Goal: Transaction & Acquisition: Purchase product/service

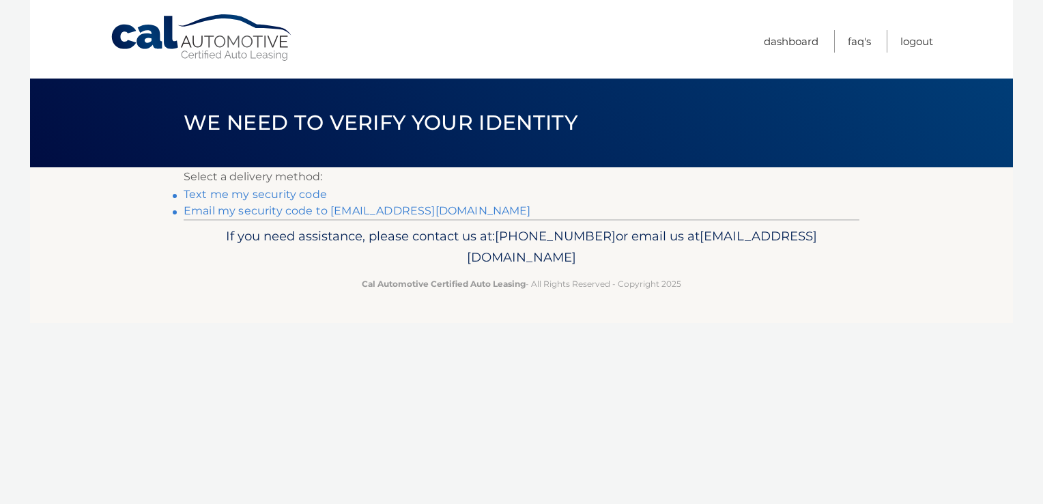
click at [228, 212] on link "Email my security code to r*****@frontiernet.net" at bounding box center [357, 210] width 347 height 13
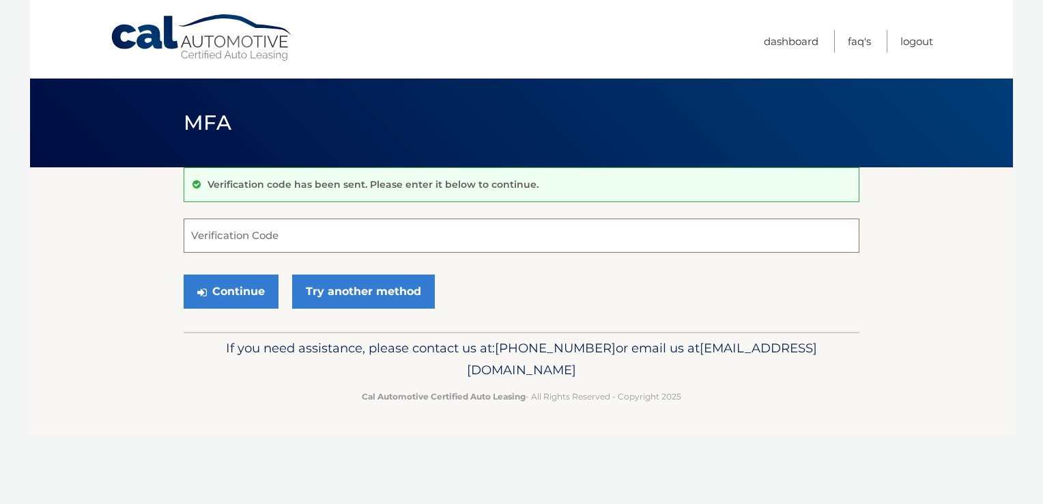
click at [299, 235] on input "Verification Code" at bounding box center [522, 235] width 676 height 34
paste input "346964"
drag, startPoint x: 194, startPoint y: 242, endPoint x: 174, endPoint y: 240, distance: 19.8
click at [174, 240] on section "Verification code has been sent. Please enter it below to continue. 346964 Veri…" at bounding box center [521, 249] width 983 height 164
type input "346964"
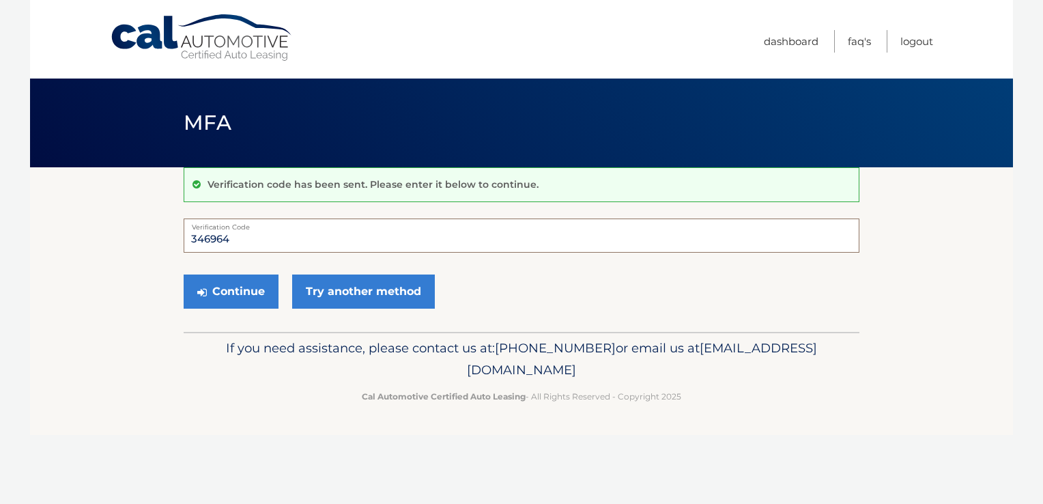
click at [184, 274] on button "Continue" at bounding box center [231, 291] width 95 height 34
click at [213, 288] on button "Continue" at bounding box center [231, 291] width 95 height 34
click at [258, 236] on input "Verification Code" at bounding box center [522, 235] width 676 height 34
paste input "346964"
drag, startPoint x: 193, startPoint y: 236, endPoint x: 179, endPoint y: 238, distance: 14.5
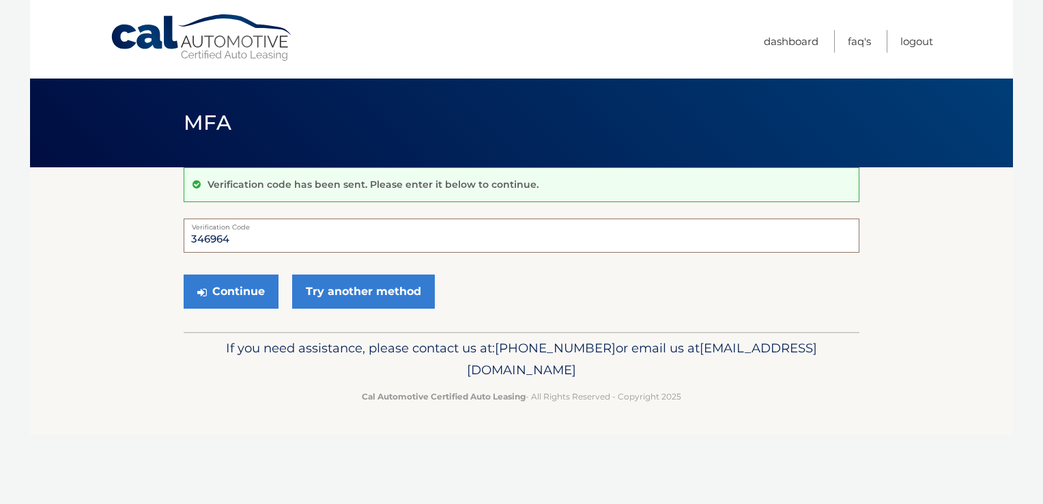
click at [179, 238] on section "Verification code has been sent. Please enter it below to continue. 346964 Veri…" at bounding box center [521, 249] width 983 height 164
type input "346964"
click at [242, 289] on button "Continue" at bounding box center [231, 291] width 95 height 34
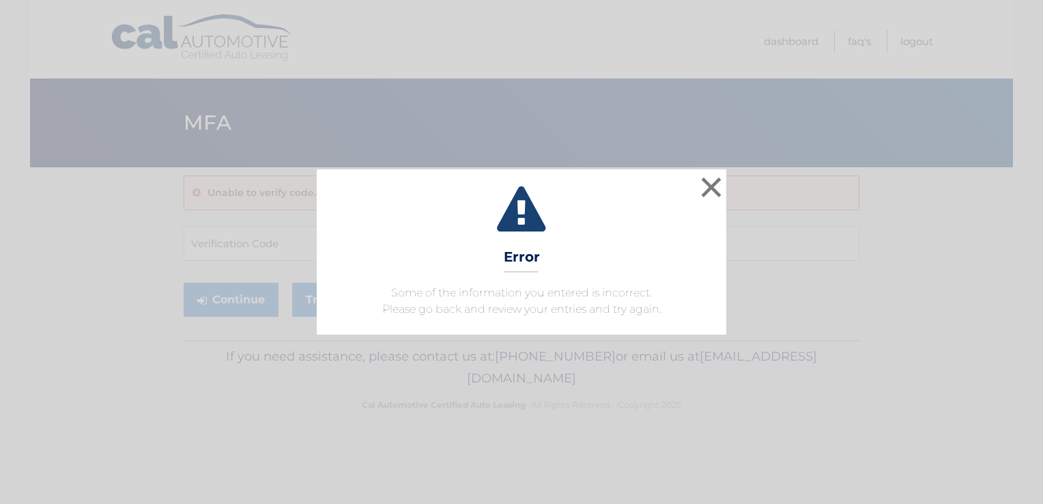
click at [643, 229] on icon at bounding box center [521, 210] width 375 height 49
click at [712, 185] on button "×" at bounding box center [710, 186] width 27 height 27
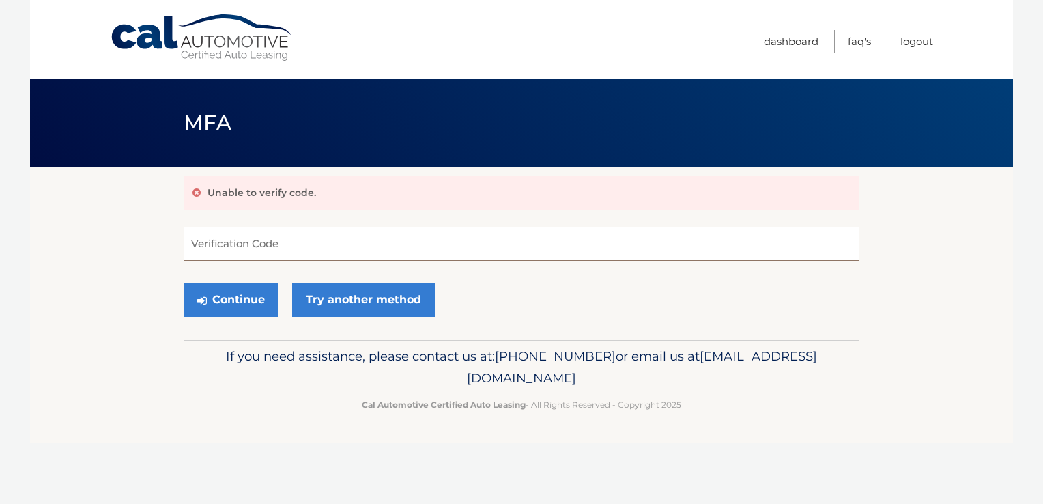
click at [330, 257] on input "Verification Code" at bounding box center [522, 244] width 676 height 34
paste input "346964"
click at [223, 282] on button "Continue" at bounding box center [231, 299] width 95 height 34
click at [262, 313] on button "Continue" at bounding box center [231, 299] width 95 height 34
click at [184, 282] on button "Continue" at bounding box center [231, 299] width 95 height 34
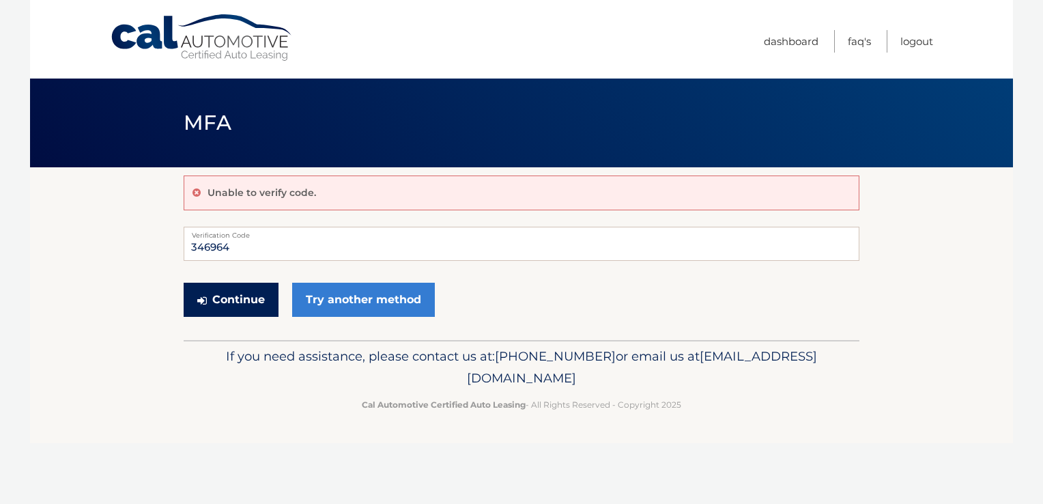
click at [218, 290] on button "Continue" at bounding box center [231, 299] width 95 height 34
drag, startPoint x: 270, startPoint y: 247, endPoint x: 101, endPoint y: 242, distance: 169.3
click at [101, 242] on section "Unable to verify code. 346964 Verification Code Continue Try another method" at bounding box center [521, 253] width 983 height 173
paste input "346964"
drag, startPoint x: 99, startPoint y: 242, endPoint x: 111, endPoint y: 248, distance: 14.1
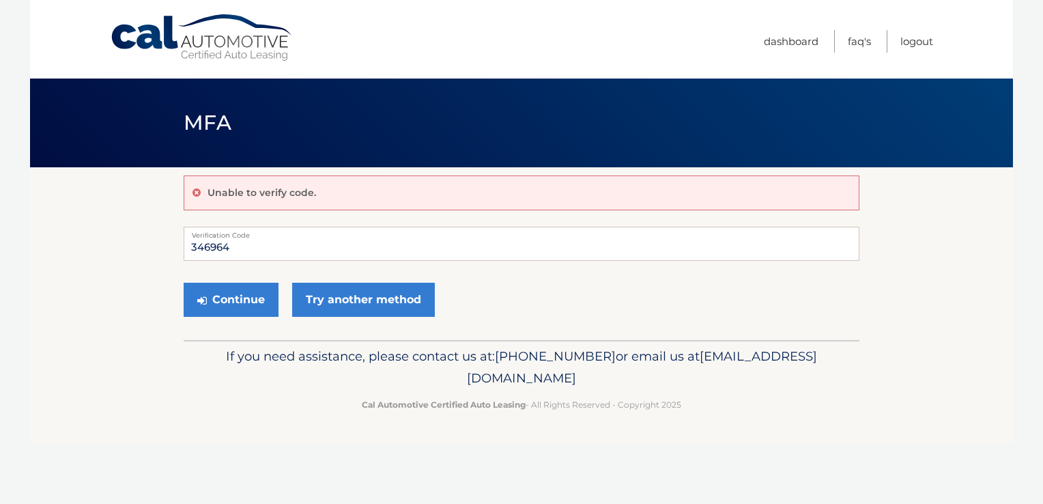
click at [101, 244] on section "Unable to verify code. 346964 Verification Code Continue Try another method" at bounding box center [521, 253] width 983 height 173
click at [216, 295] on button "Continue" at bounding box center [231, 299] width 95 height 34
click at [303, 236] on label "Verification Code" at bounding box center [522, 232] width 676 height 11
click at [303, 236] on input "346964" at bounding box center [522, 244] width 676 height 34
type input "346964"
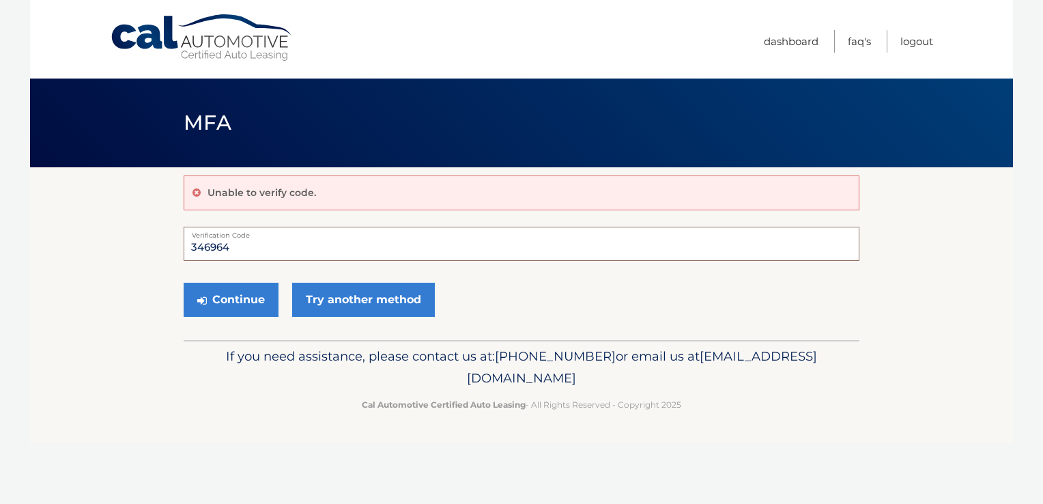
click at [184, 282] on button "Continue" at bounding box center [231, 299] width 95 height 34
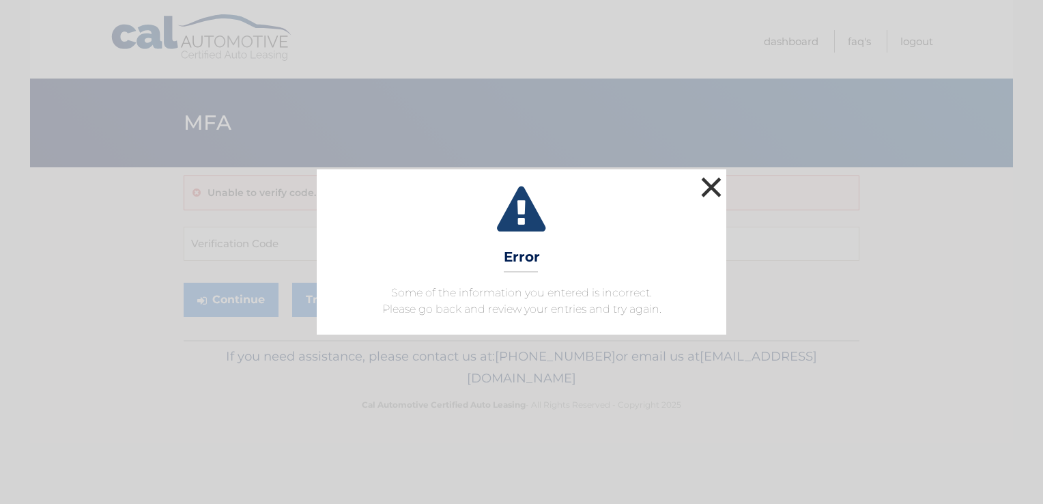
click at [716, 188] on button "×" at bounding box center [710, 186] width 27 height 27
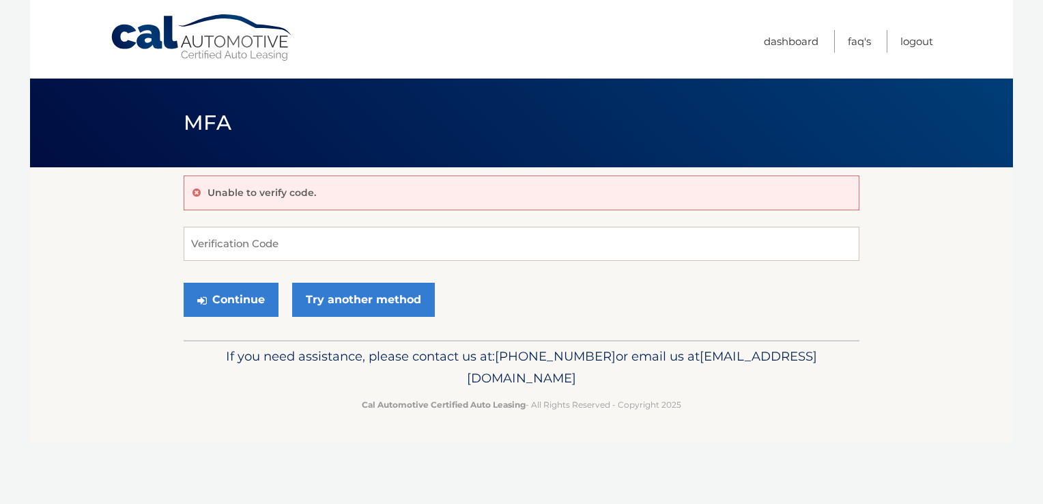
click at [278, 190] on p "Unable to verify code." at bounding box center [261, 192] width 108 height 12
click at [270, 247] on input "Verification Code" at bounding box center [522, 244] width 676 height 34
type input "346964"
click at [184, 282] on button "Continue" at bounding box center [231, 299] width 95 height 34
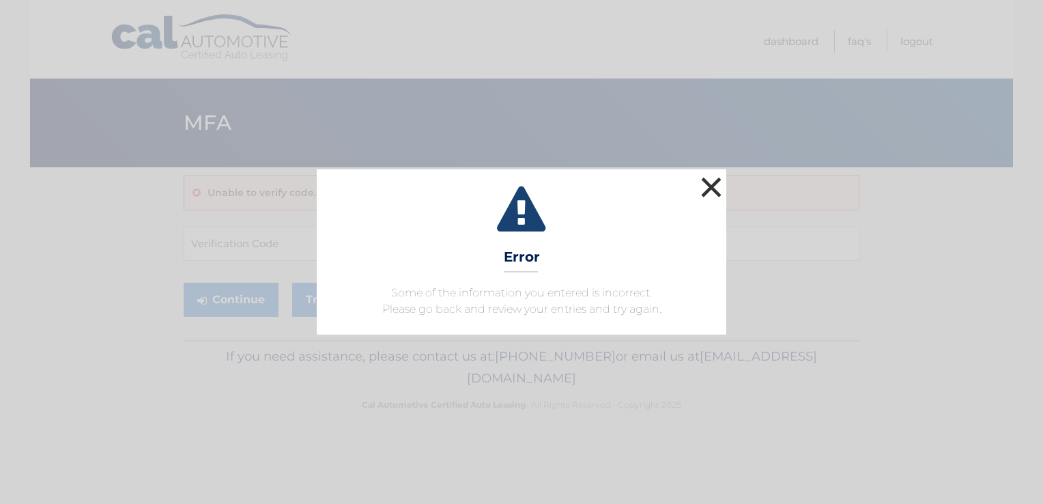
click at [712, 191] on button "×" at bounding box center [710, 186] width 27 height 27
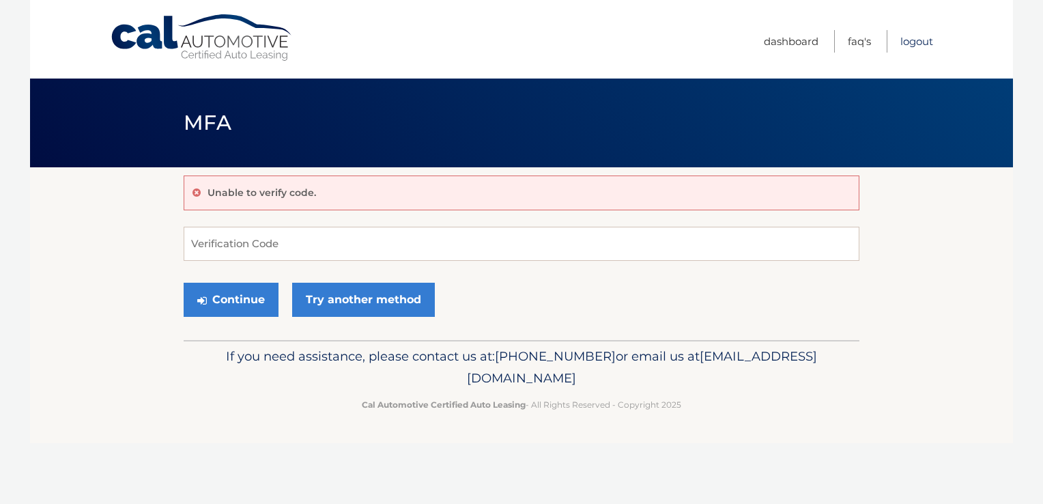
click at [913, 42] on link "Logout" at bounding box center [916, 41] width 33 height 23
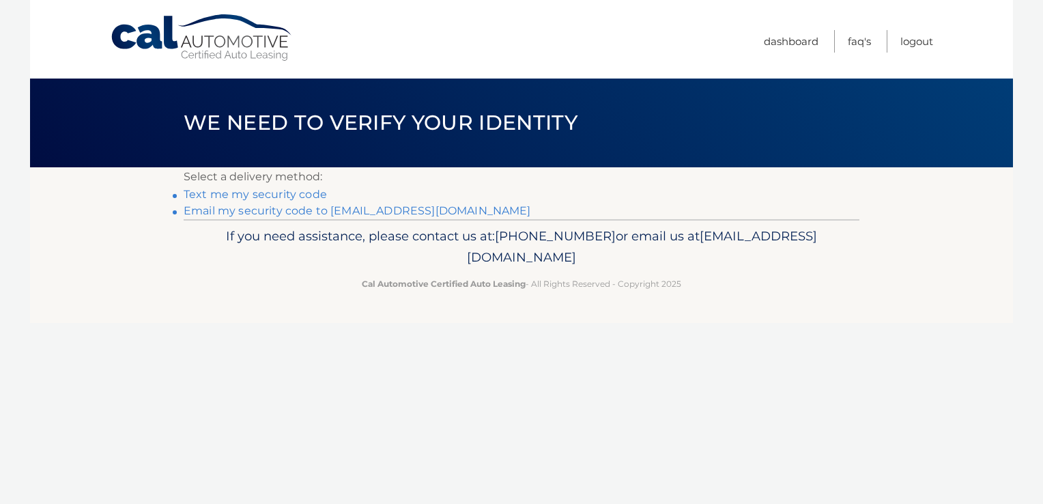
click at [278, 197] on link "Text me my security code" at bounding box center [255, 194] width 143 height 13
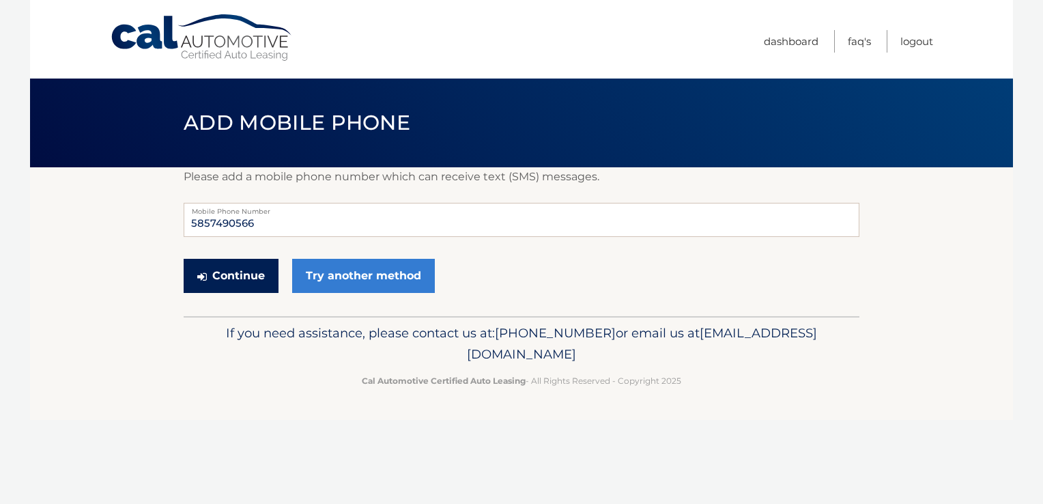
click at [249, 277] on button "Continue" at bounding box center [231, 276] width 95 height 34
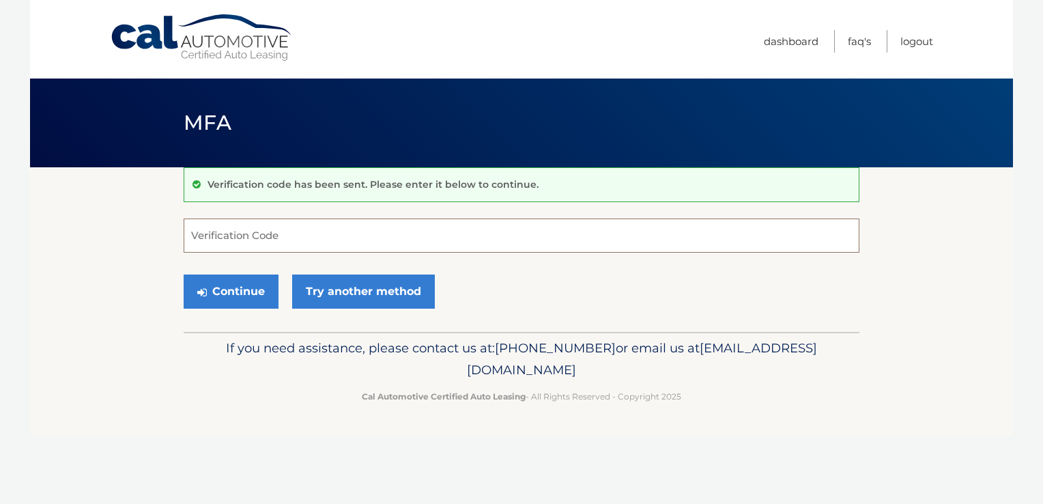
click at [277, 237] on input "Verification Code" at bounding box center [522, 235] width 676 height 34
type input "174819"
click at [216, 288] on button "Continue" at bounding box center [231, 291] width 95 height 34
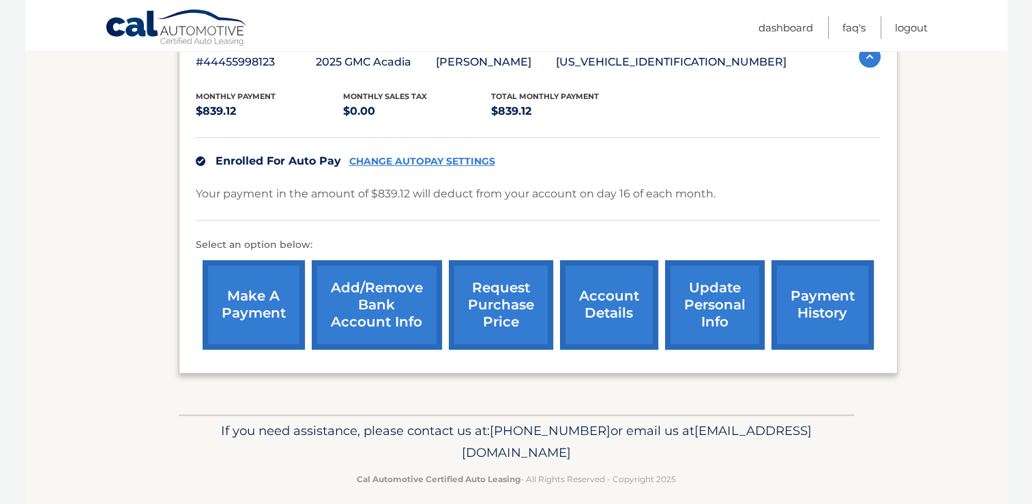
scroll to position [270, 0]
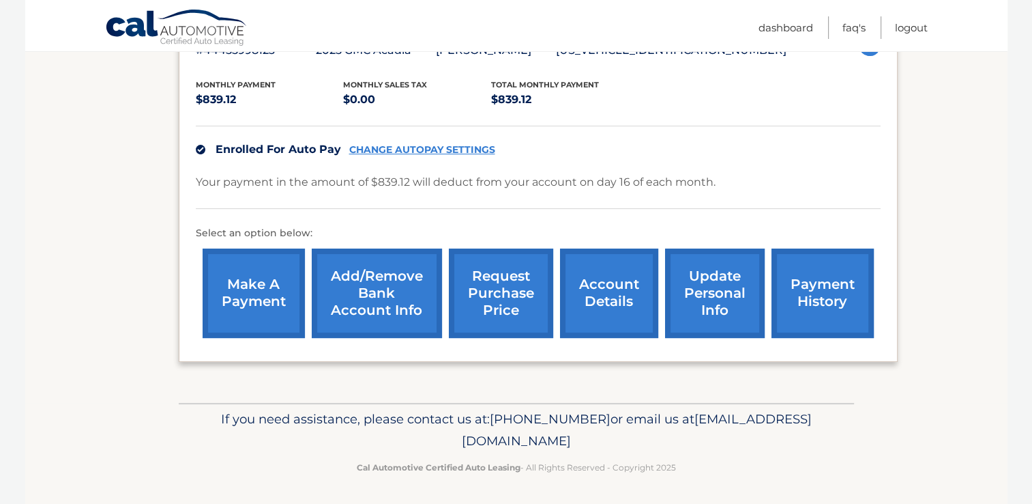
click at [259, 299] on link "make a payment" at bounding box center [254, 292] width 102 height 89
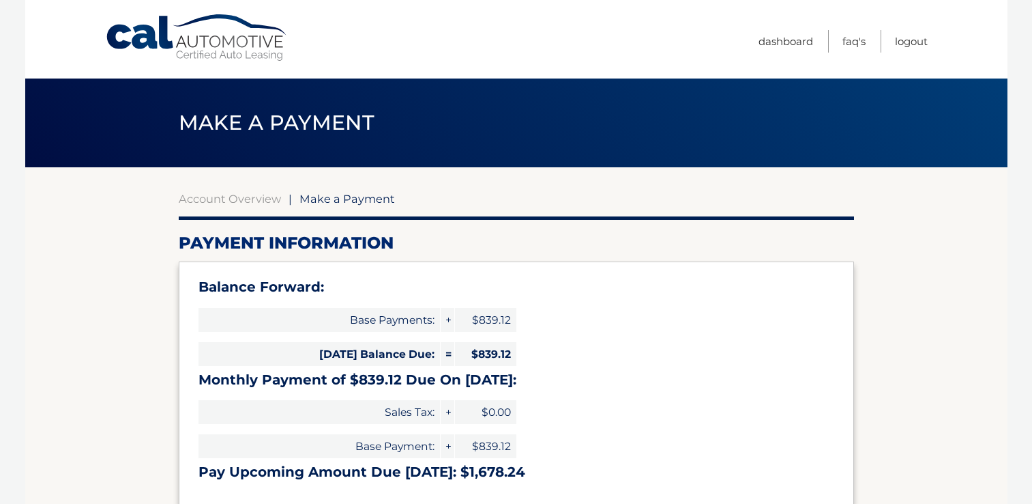
select select "MTk5MzE2YzMtNWM0NS00YjFiLThjYzYtYzk5YjY5MjJlMjE3"
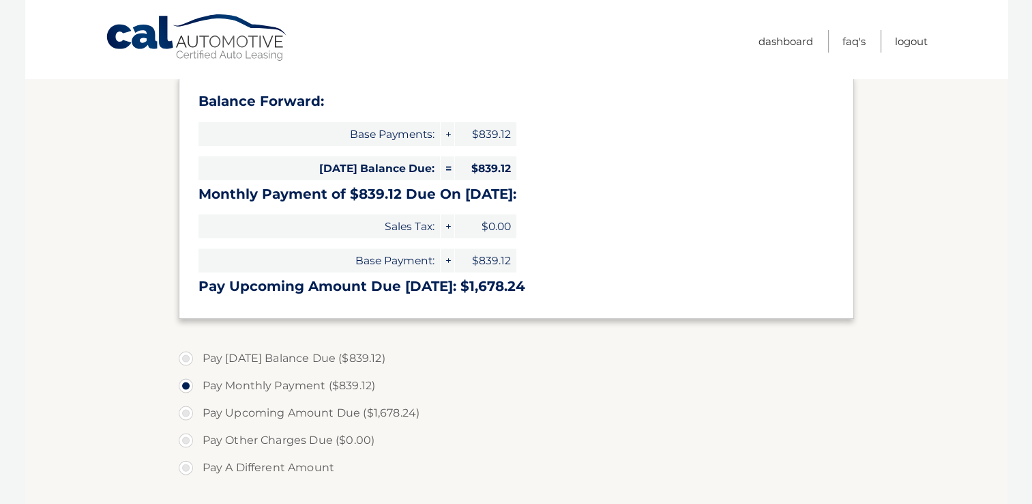
scroll to position [273, 0]
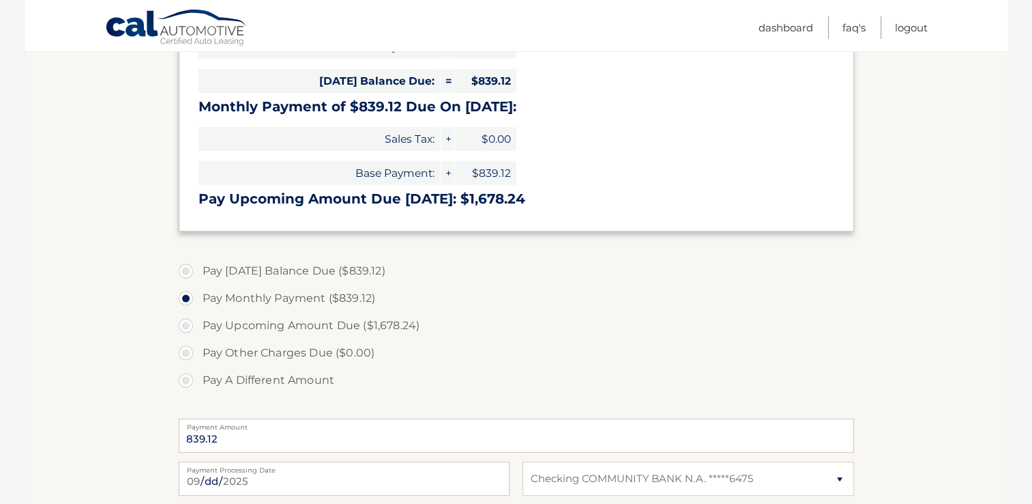
click at [186, 268] on label "Pay [DATE] Balance Due ($839.12)" at bounding box center [517, 270] width 676 height 27
click at [186, 268] on input "Pay [DATE] Balance Due ($839.12)" at bounding box center [191, 268] width 14 height 22
radio input "true"
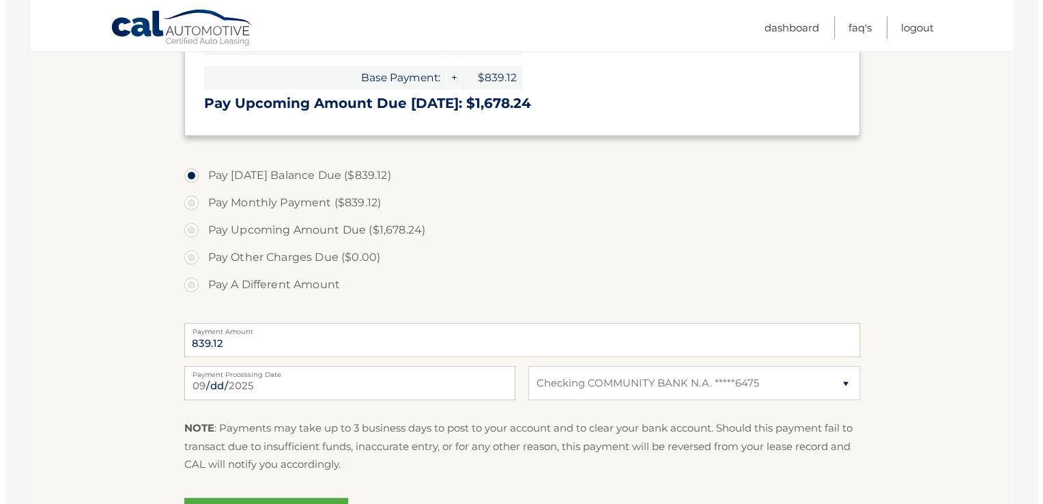
scroll to position [528, 0]
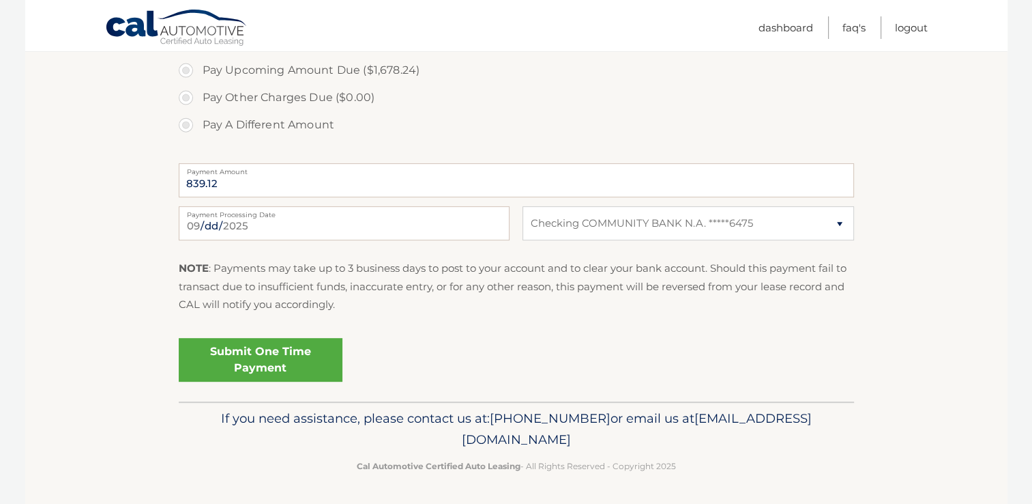
click at [259, 349] on link "Submit One Time Payment" at bounding box center [261, 360] width 164 height 44
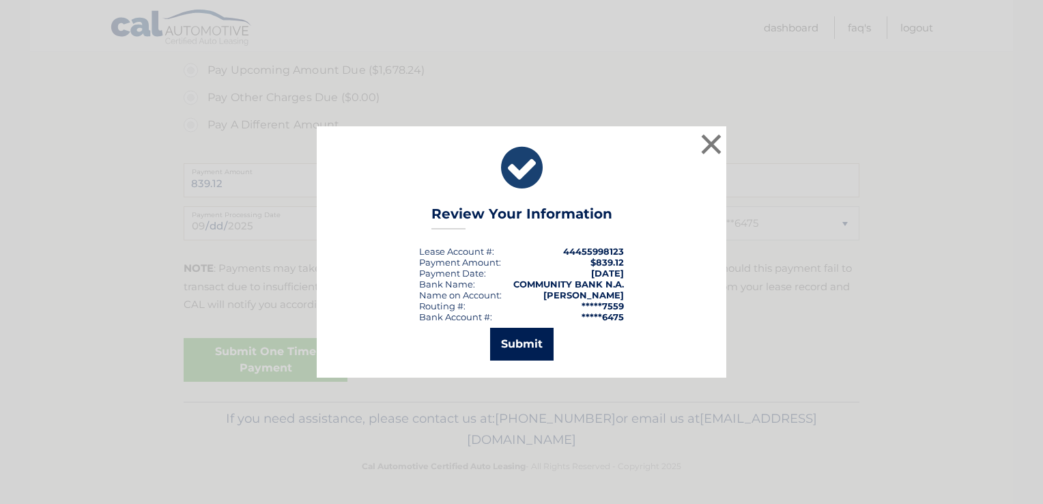
click at [524, 343] on button "Submit" at bounding box center [521, 344] width 63 height 33
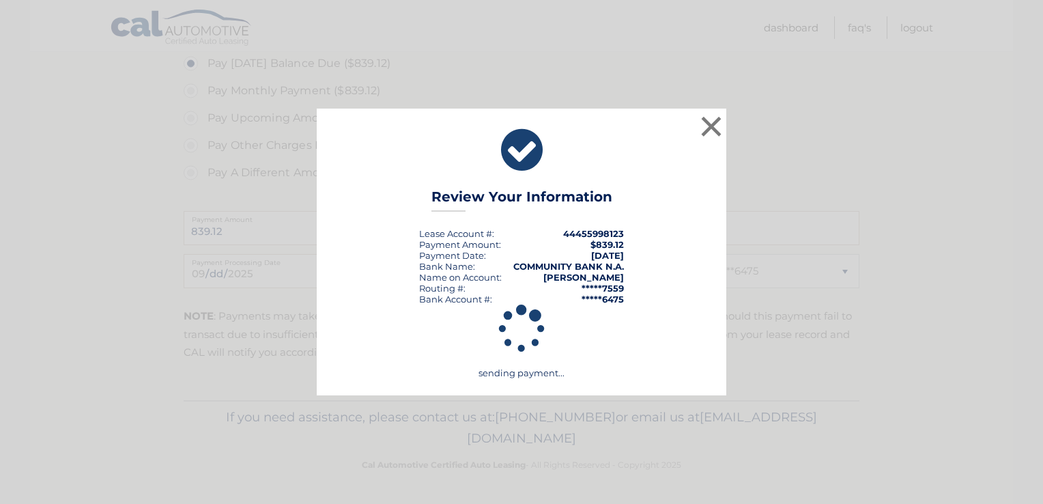
scroll to position [479, 0]
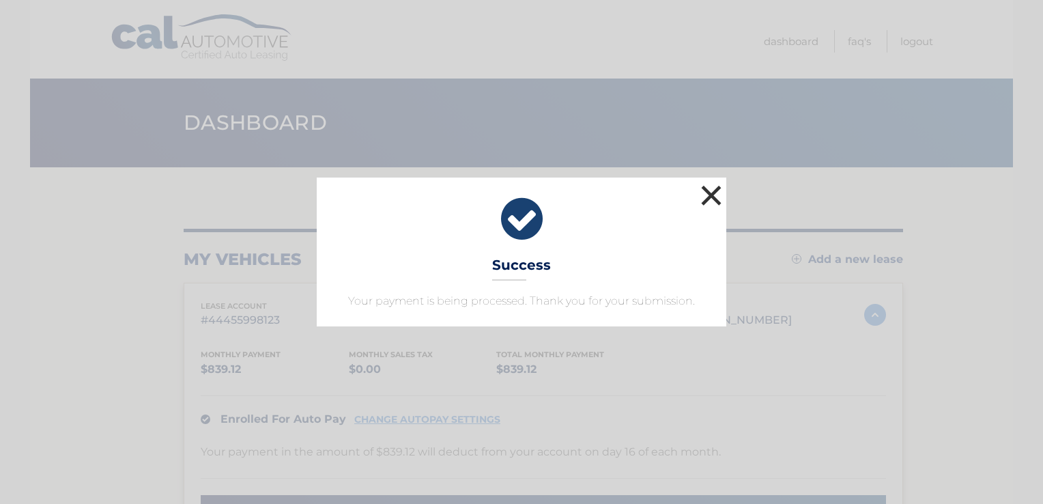
click at [711, 196] on button "×" at bounding box center [710, 195] width 27 height 27
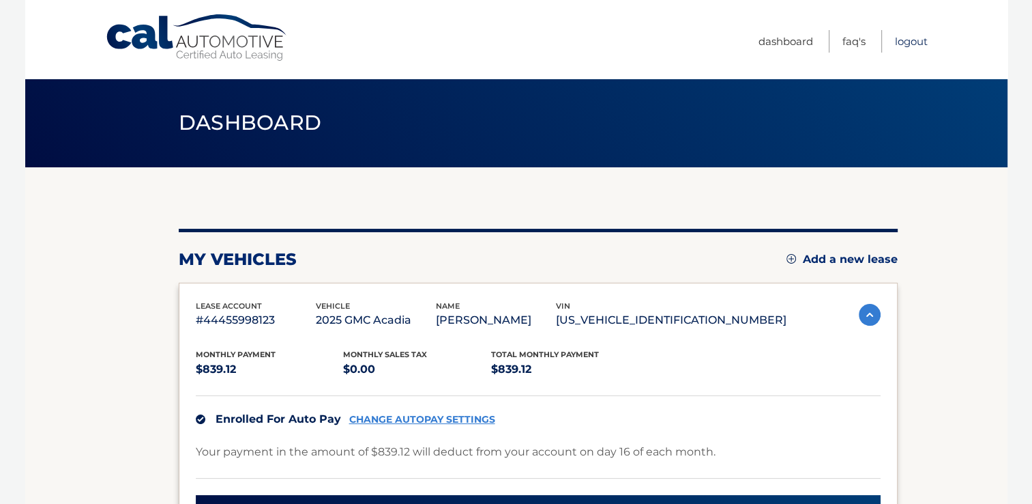
click at [923, 41] on link "Logout" at bounding box center [911, 41] width 33 height 23
